Goal: Transaction & Acquisition: Purchase product/service

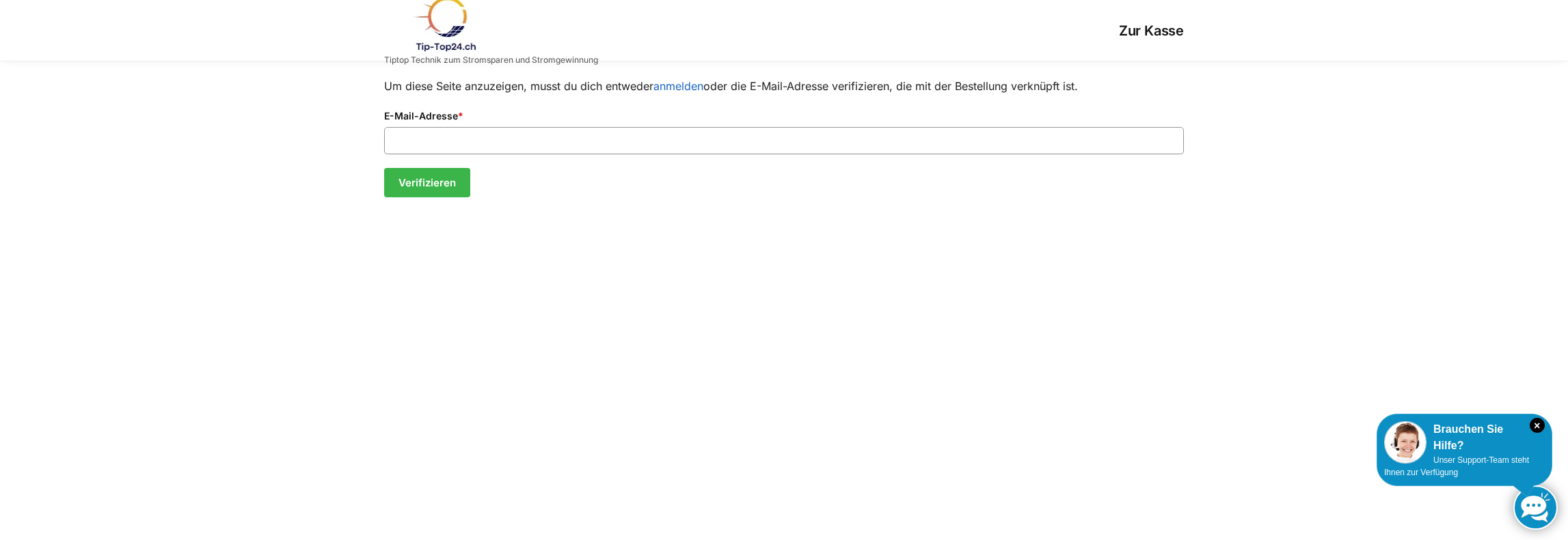
click at [570, 135] on input "E-Mail-Adresse *" at bounding box center [784, 140] width 799 height 27
type input "**********"
click at [417, 185] on button "Verifizieren" at bounding box center [427, 182] width 86 height 30
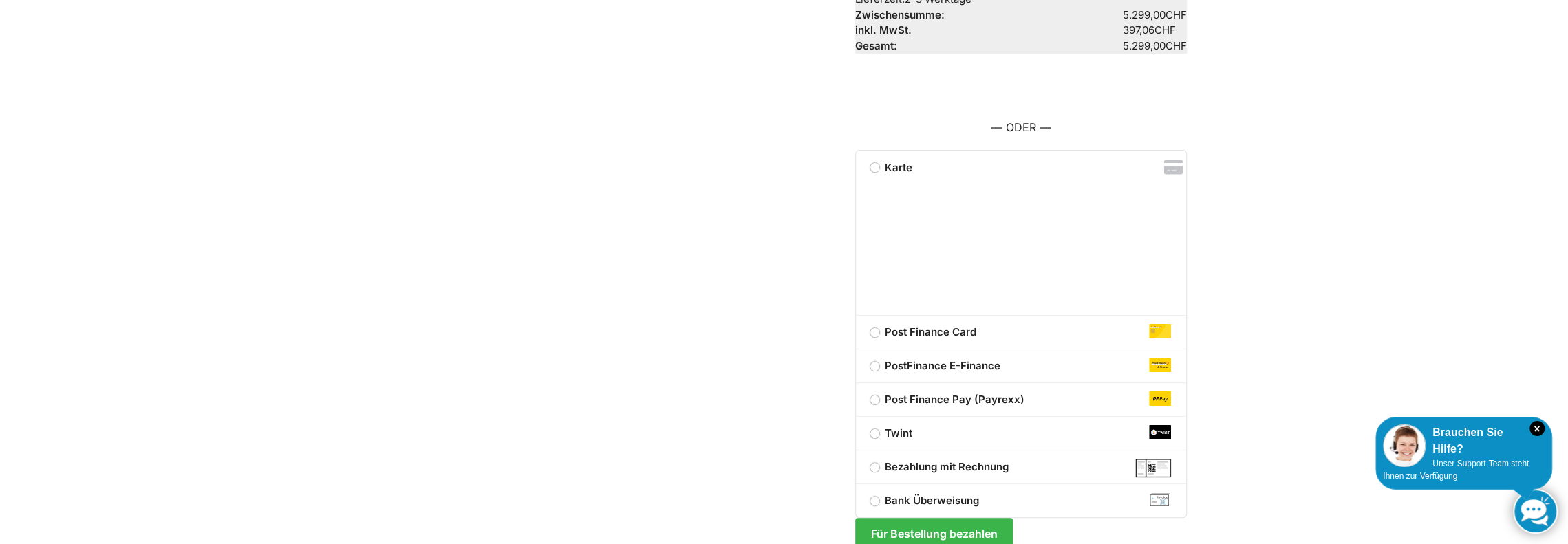
scroll to position [127, 0]
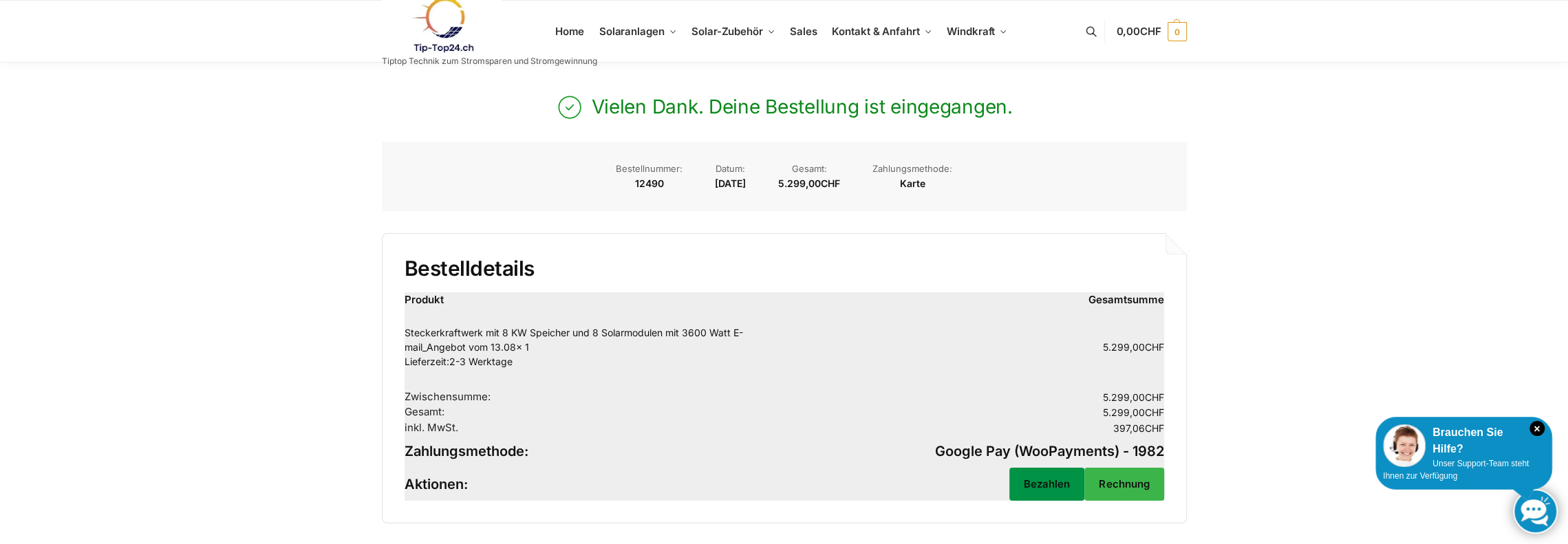
click at [1040, 479] on link "Bezahlen" at bounding box center [1047, 484] width 75 height 32
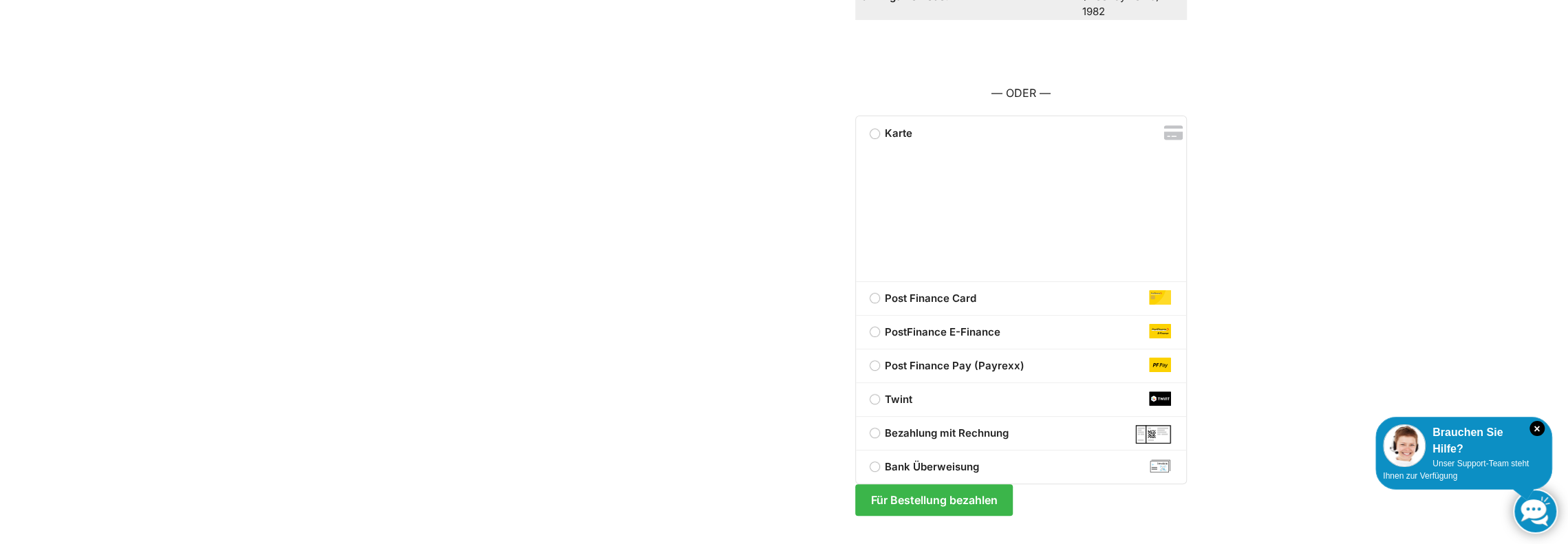
scroll to position [242, 0]
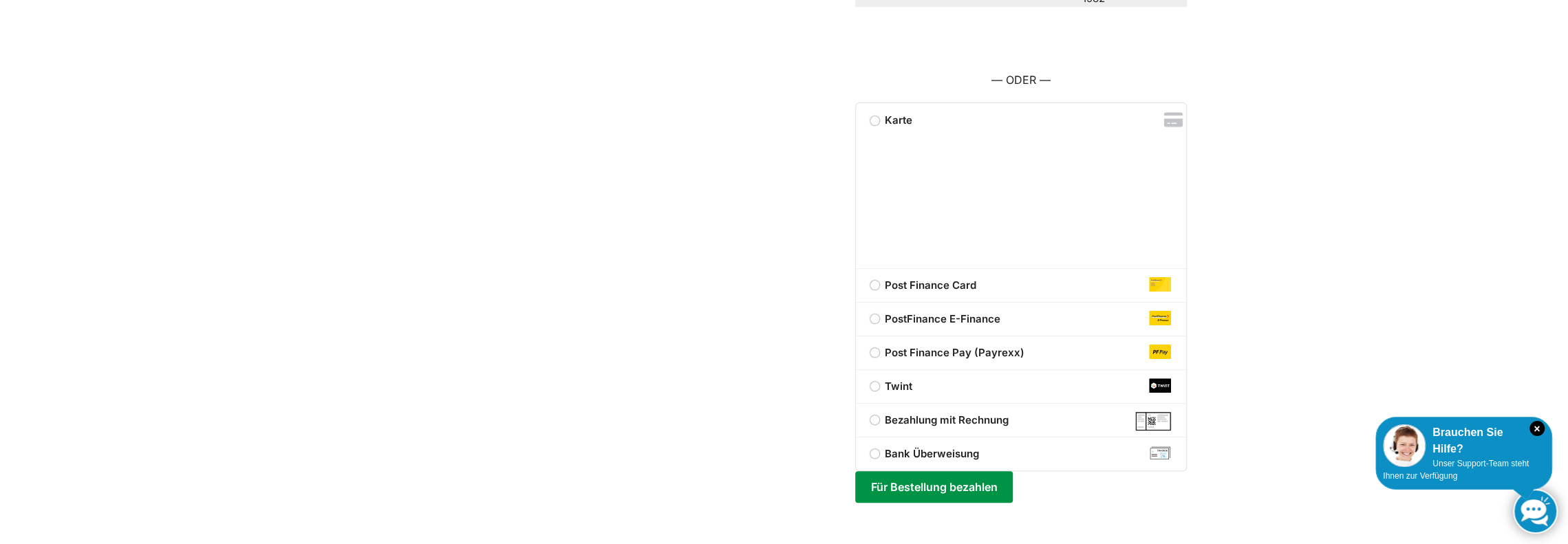
click at [958, 482] on button "Für Bestellung bezahlen" at bounding box center [934, 487] width 158 height 32
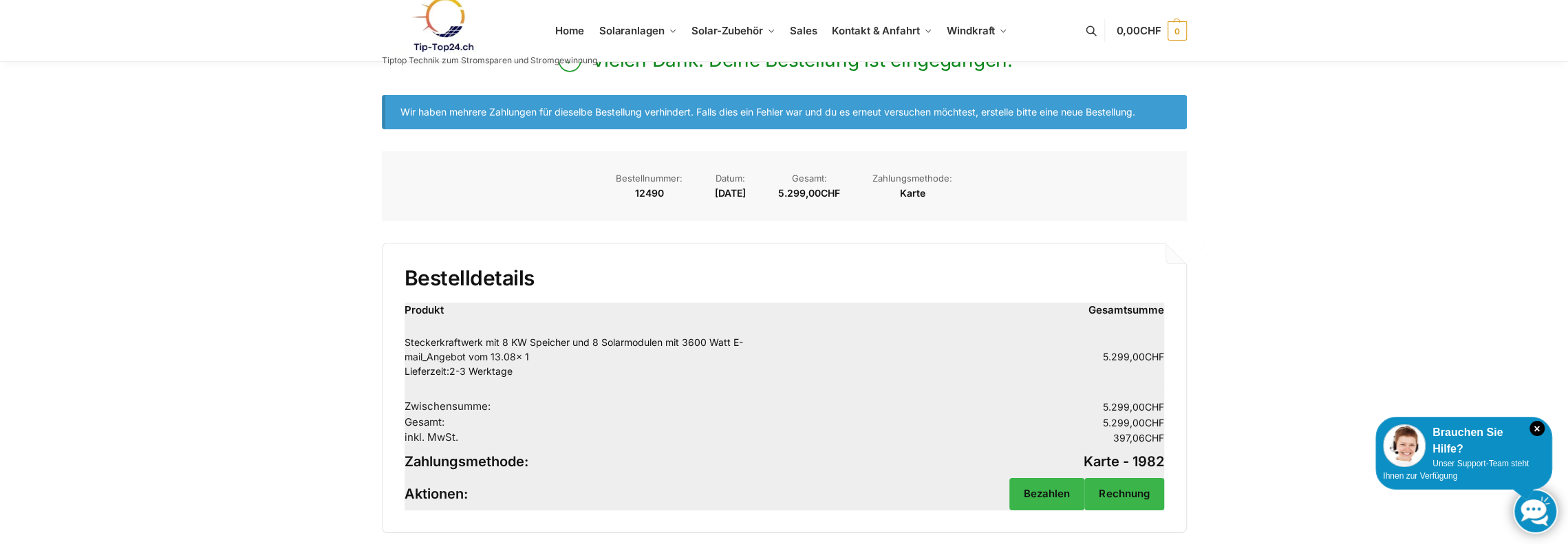
scroll to position [68, 0]
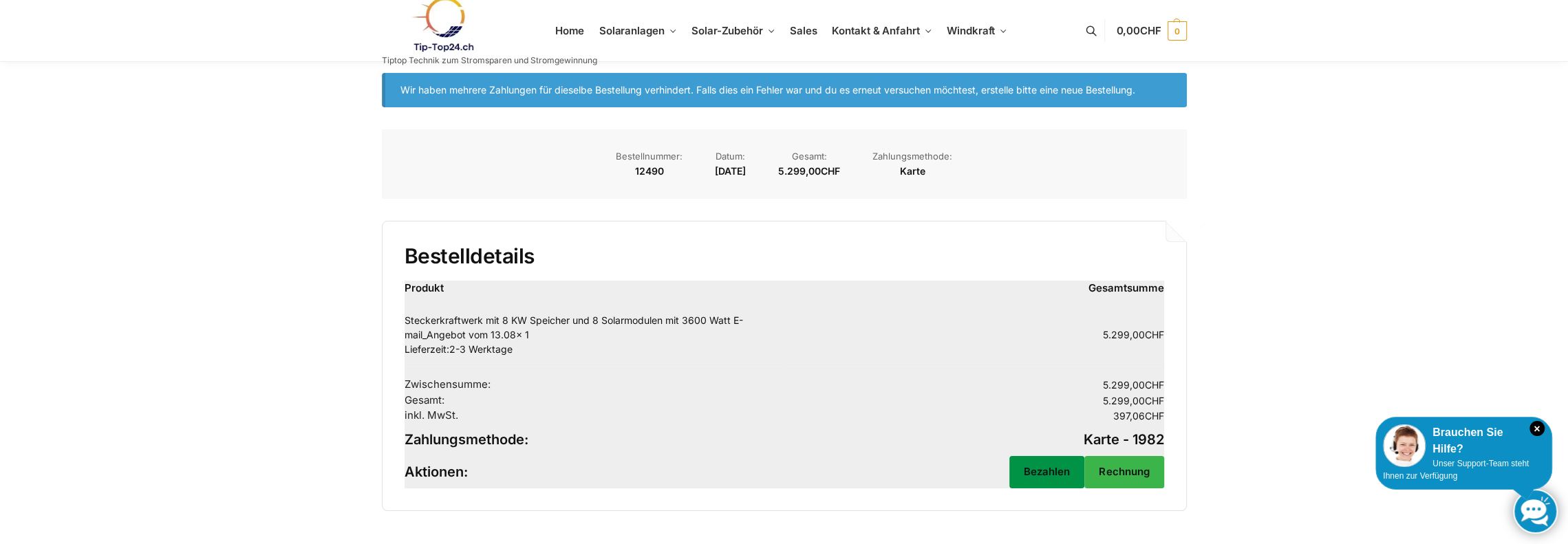
click at [1034, 473] on link "Bezahlen" at bounding box center [1047, 472] width 75 height 32
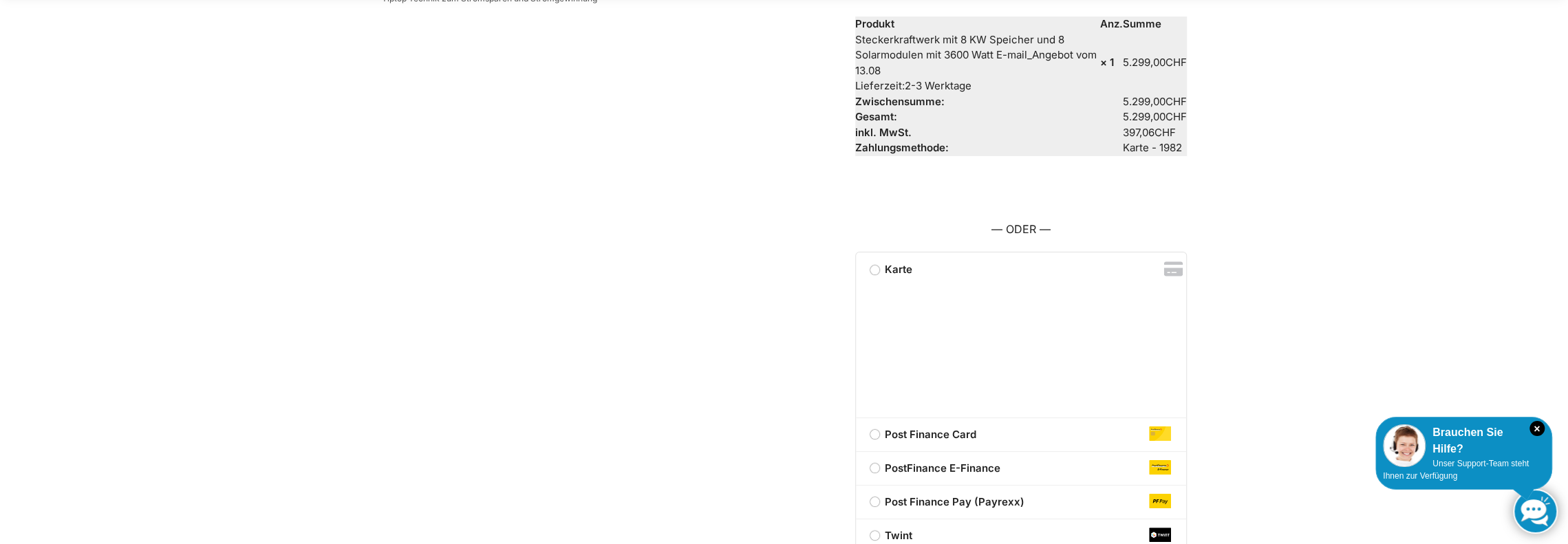
scroll to position [68, 0]
